Goal: Information Seeking & Learning: Find specific page/section

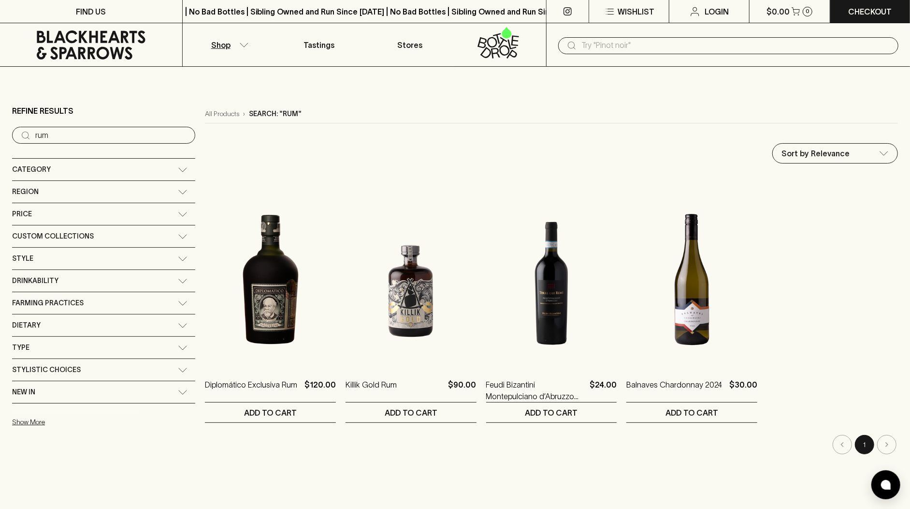
click at [100, 52] on icon at bounding box center [91, 44] width 168 height 29
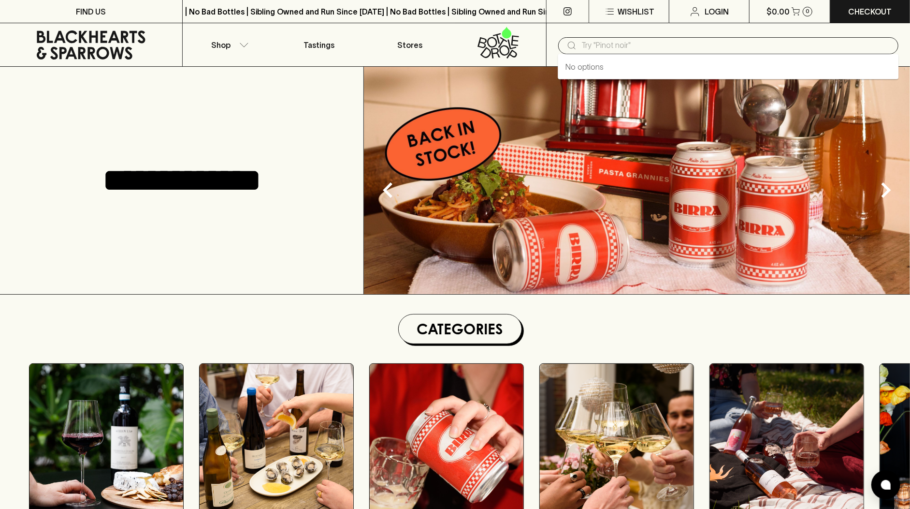
click at [618, 48] on input "text" at bounding box center [736, 45] width 309 height 15
paste input "[PERSON_NAME]"
type input "[PERSON_NAME]"
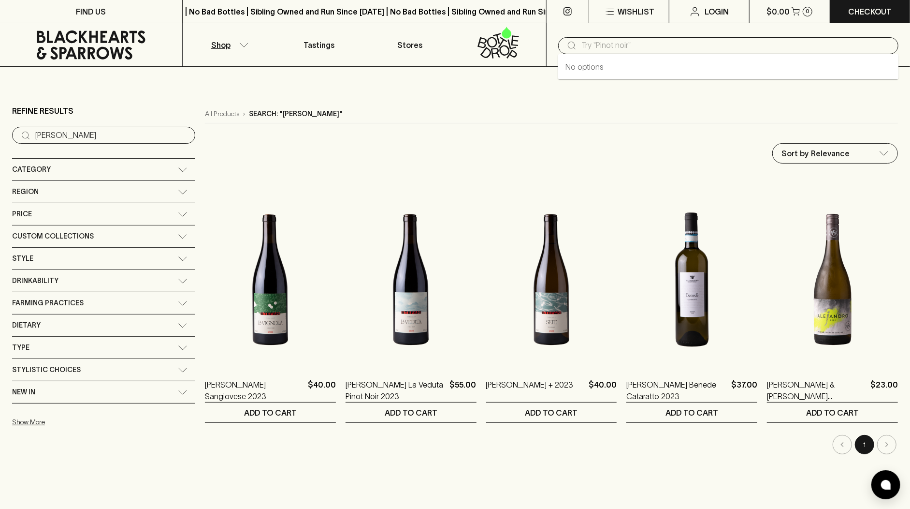
click at [598, 44] on input "text" at bounding box center [736, 45] width 309 height 15
paste input "[PERSON_NAME]"
type input "[PERSON_NAME]"
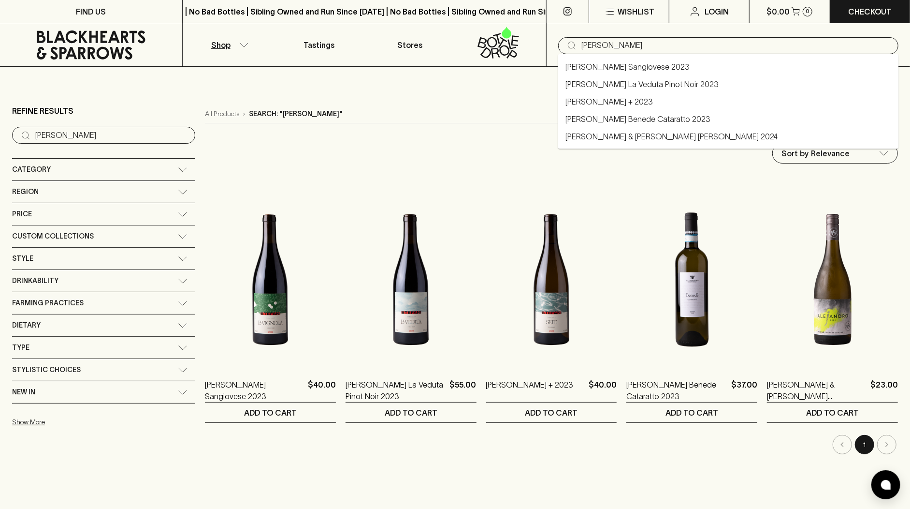
drag, startPoint x: 701, startPoint y: 47, endPoint x: 571, endPoint y: 33, distance: 131.3
click at [571, 33] on div "​ [PERSON_NAME]" at bounding box center [728, 45] width 364 height 44
click at [594, 47] on input "text" at bounding box center [736, 45] width 309 height 15
paste input "Snackachangi Salted Chips"
type input "Snackachangi Salted Chips"
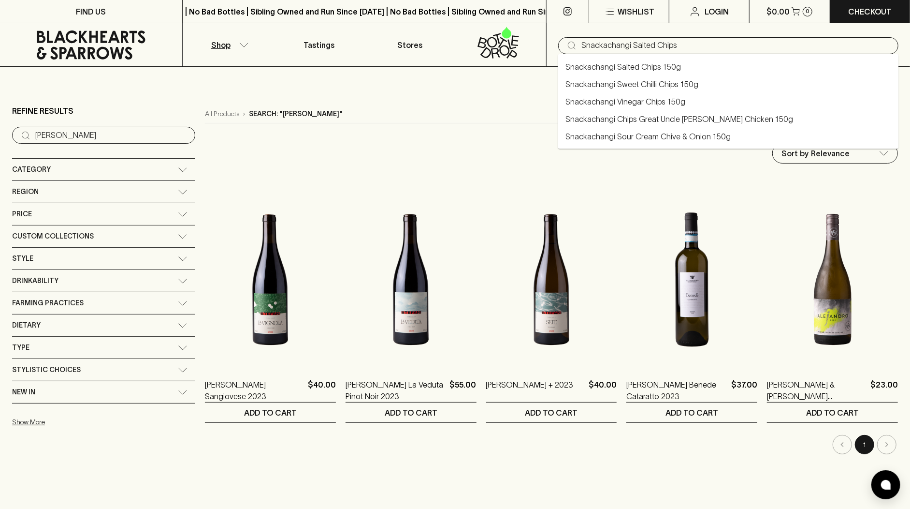
type input "Snackachangi Salted Chips"
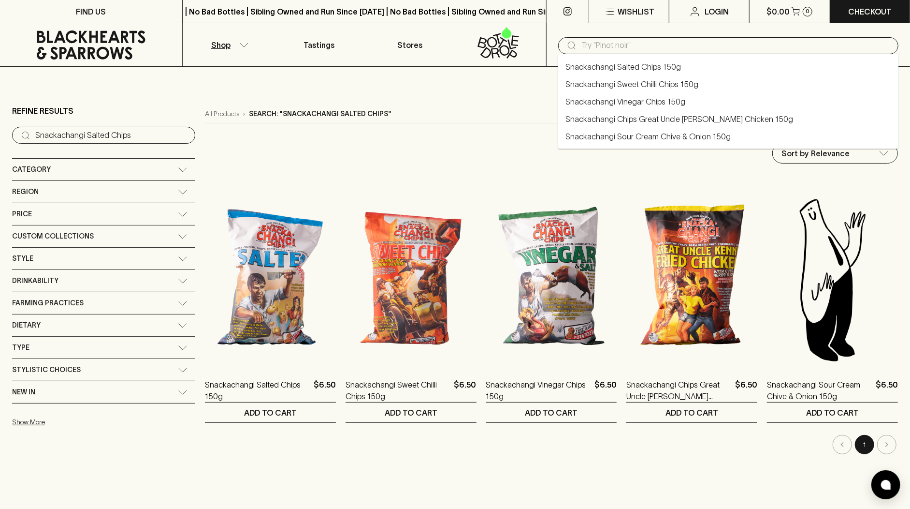
click at [633, 41] on input "text" at bounding box center [736, 45] width 309 height 15
paste input "Love Shack"
type input "Love Shack"
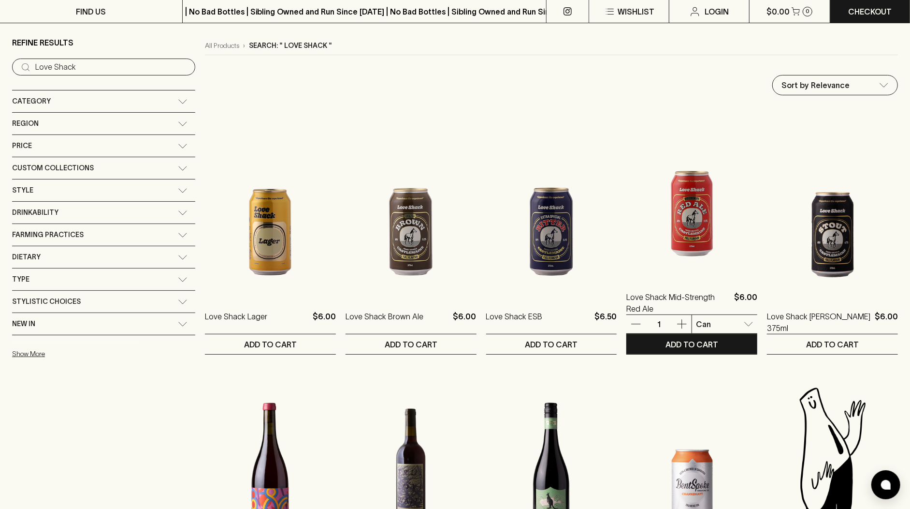
scroll to position [199, 0]
